Goal: Task Accomplishment & Management: Manage account settings

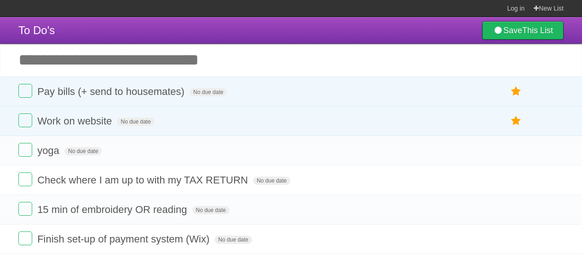
scroll to position [22, 0]
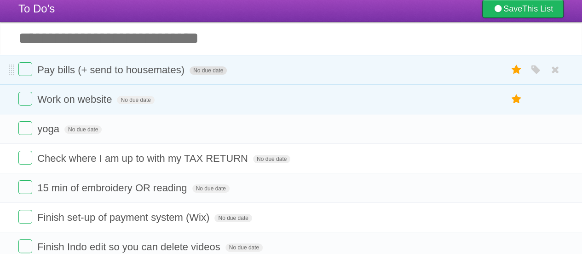
click at [215, 69] on span "No due date" at bounding box center [208, 70] width 37 height 8
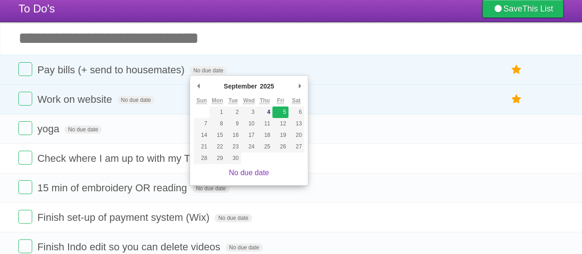
type span "[DATE]"
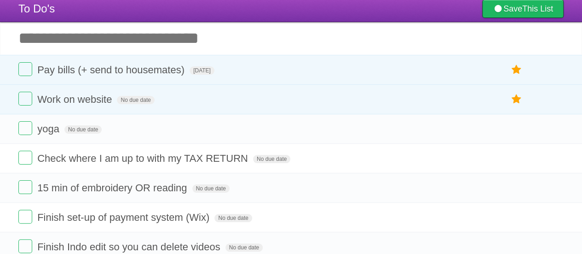
click at [147, 48] on input "Add another task" at bounding box center [291, 38] width 582 height 32
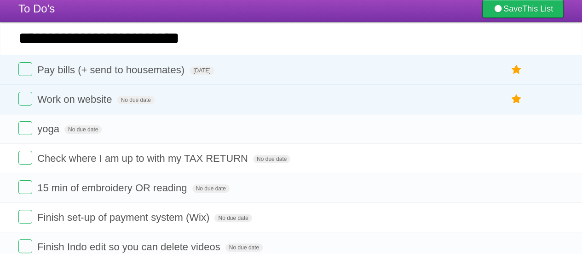
type input "**********"
click input "*********" at bounding box center [0, 0] width 0 height 0
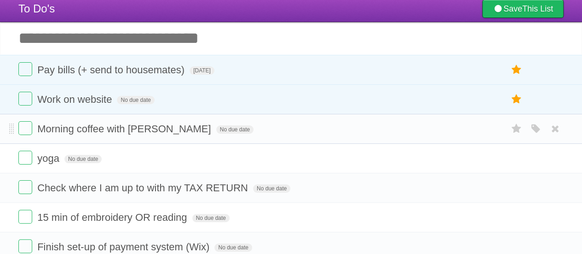
click at [15, 129] on li "Morning coffee with [PERSON_NAME] No due date White Red Blue Green Purple Orange" at bounding box center [291, 129] width 582 height 30
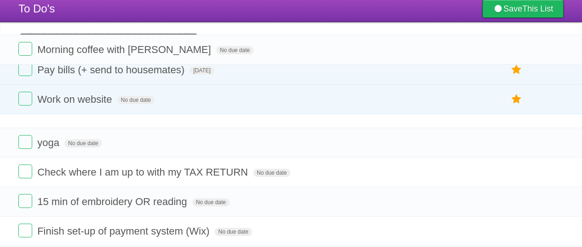
drag, startPoint x: 10, startPoint y: 129, endPoint x: 8, endPoint y: 49, distance: 80.1
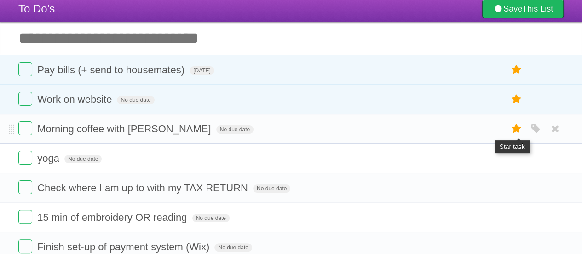
click at [516, 125] on icon at bounding box center [516, 128] width 13 height 15
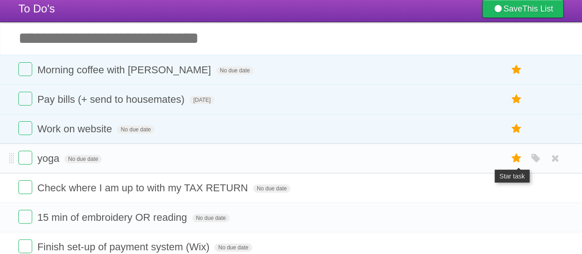
click at [514, 161] on icon at bounding box center [516, 158] width 13 height 15
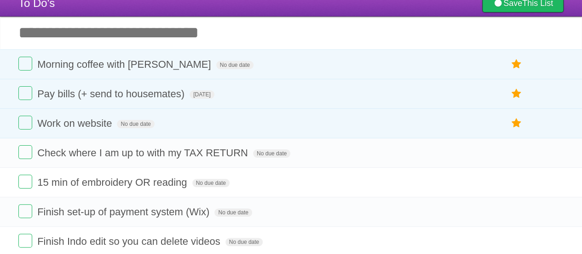
scroll to position [96, 0]
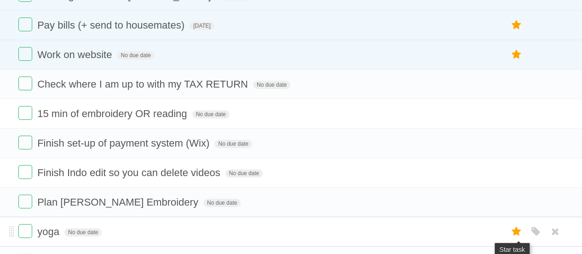
click at [517, 224] on icon at bounding box center [516, 231] width 13 height 15
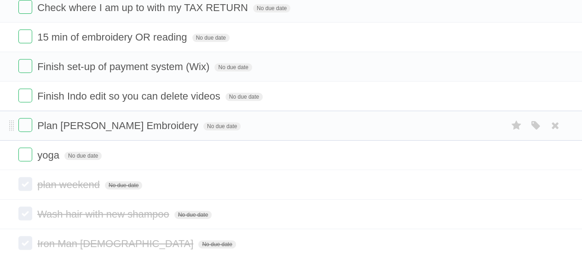
scroll to position [173, 0]
click at [520, 150] on icon at bounding box center [516, 154] width 13 height 15
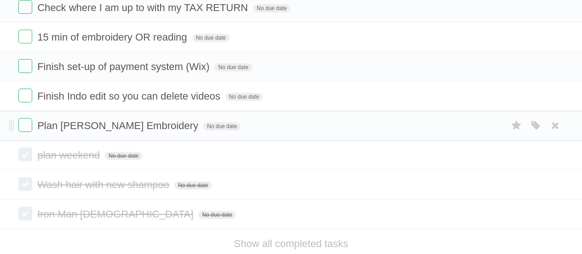
scroll to position [0, 0]
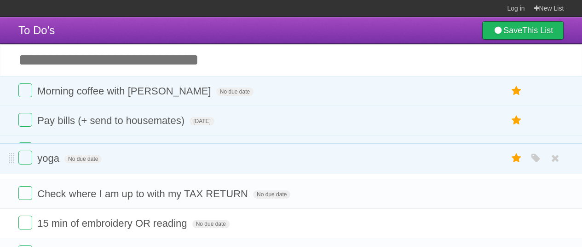
drag, startPoint x: 11, startPoint y: 92, endPoint x: 0, endPoint y: 169, distance: 77.7
